Goal: Task Accomplishment & Management: Manage account settings

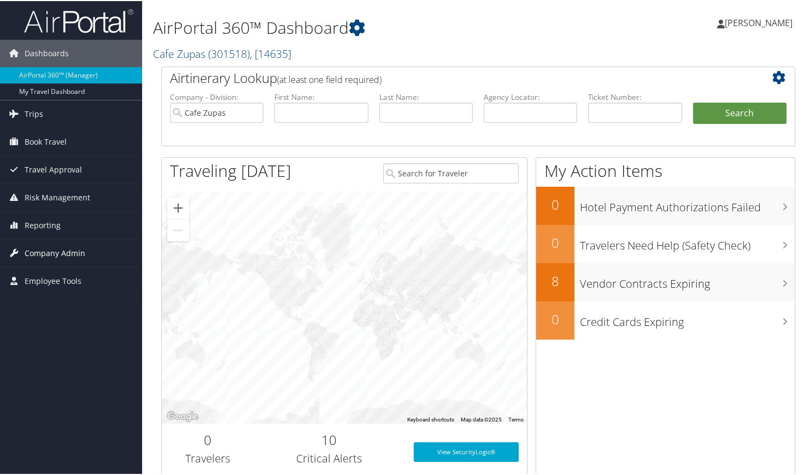
click at [54, 252] on span "Company Admin" at bounding box center [55, 252] width 61 height 27
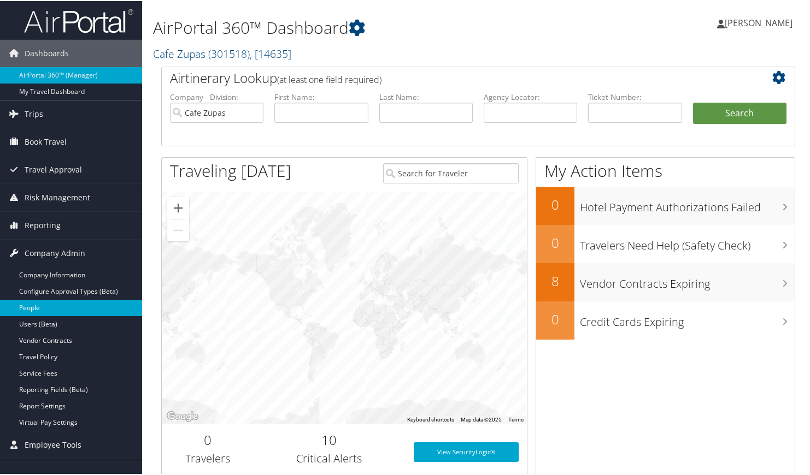
click at [39, 309] on link "People" at bounding box center [71, 307] width 142 height 16
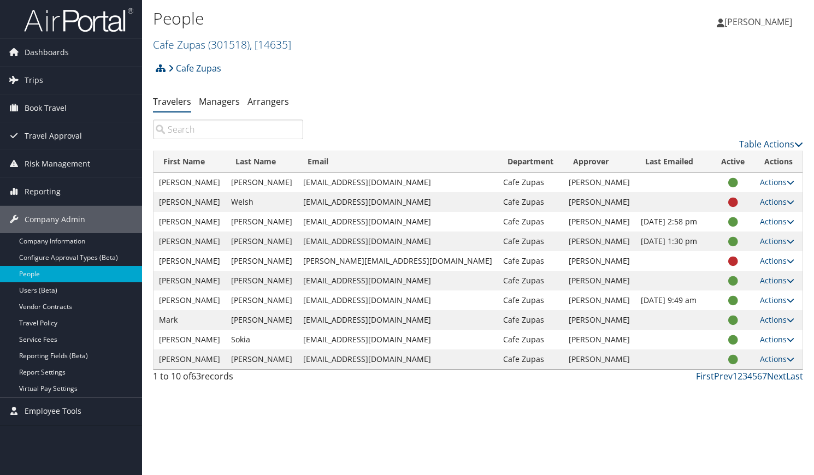
click at [206, 132] on input "search" at bounding box center [228, 130] width 150 height 20
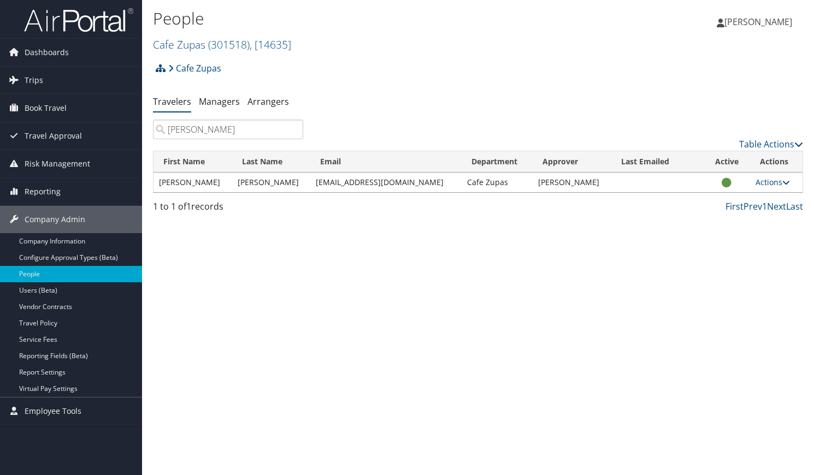
type input "getz"
click at [777, 179] on link "Actions" at bounding box center [772, 182] width 34 height 10
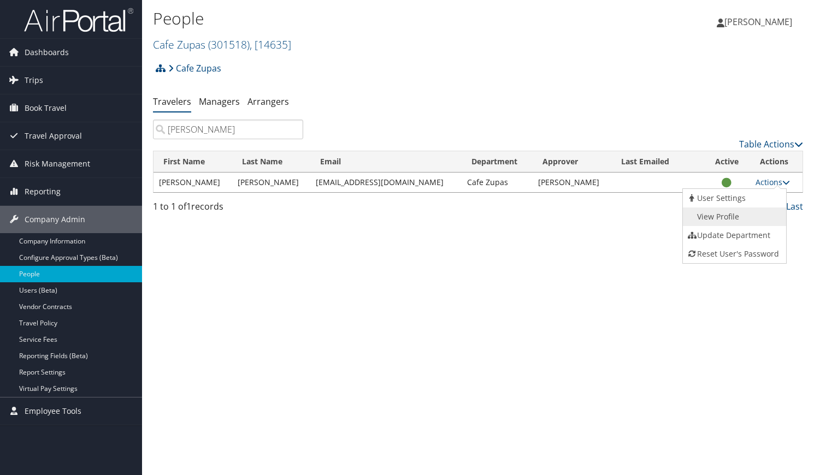
click at [733, 219] on link "View Profile" at bounding box center [733, 217] width 101 height 19
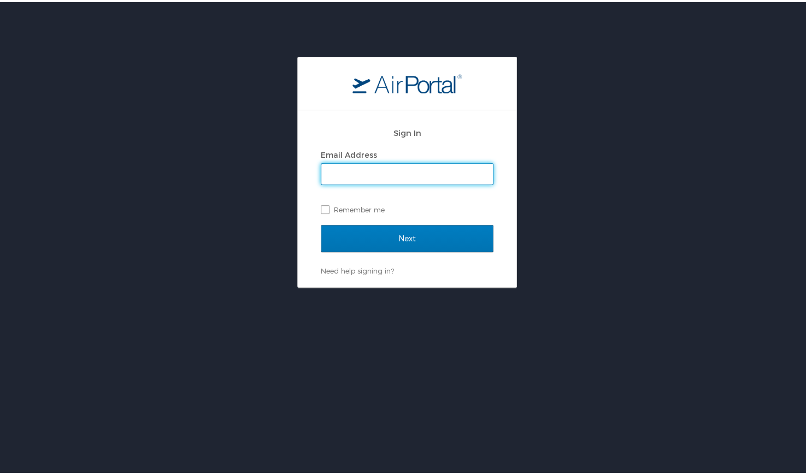
type input "[EMAIL_ADDRESS][DOMAIN_NAME]"
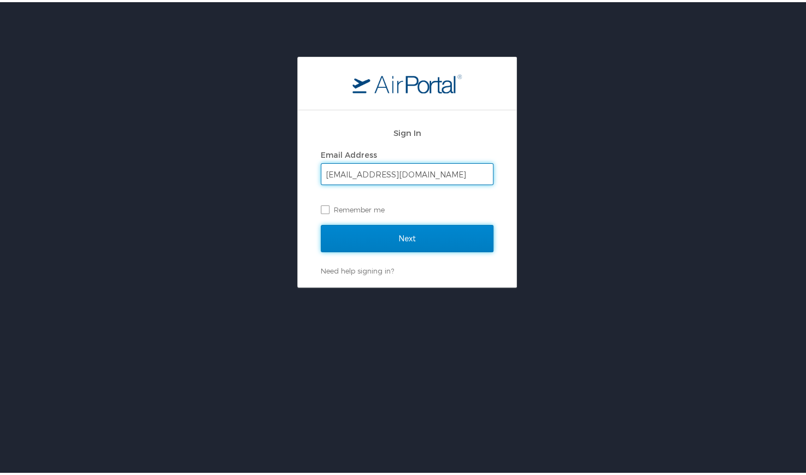
click at [406, 233] on input "Next" at bounding box center [407, 236] width 173 height 27
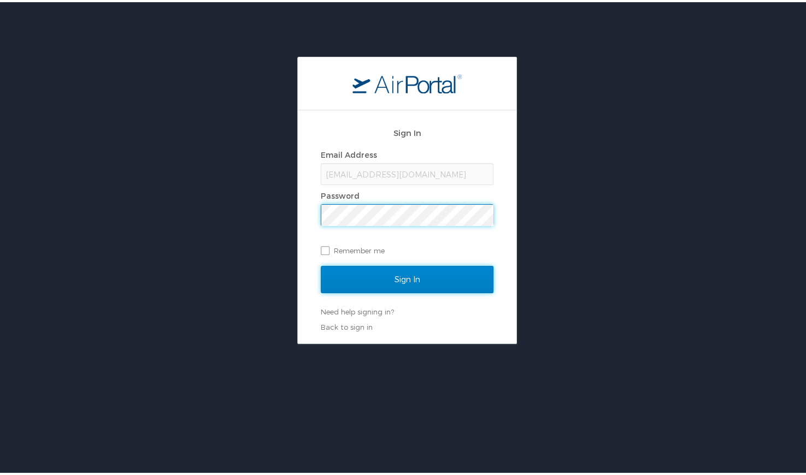
click at [397, 280] on input "Sign In" at bounding box center [407, 277] width 173 height 27
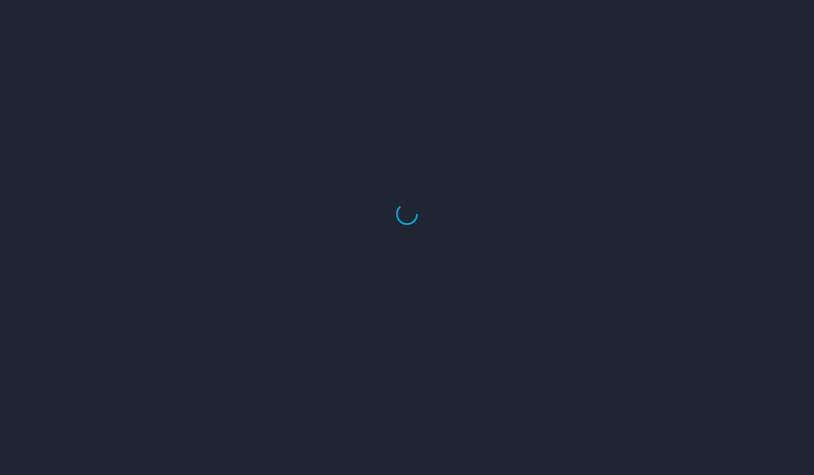
select select "US"
